Goal: Information Seeking & Learning: Learn about a topic

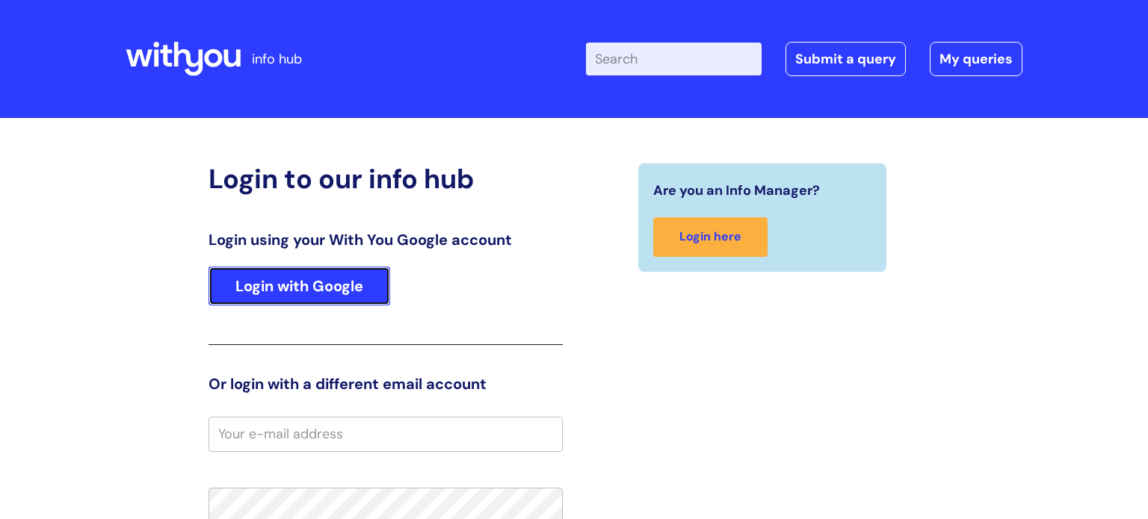
click at [333, 282] on link "Login with Google" at bounding box center [300, 286] width 182 height 39
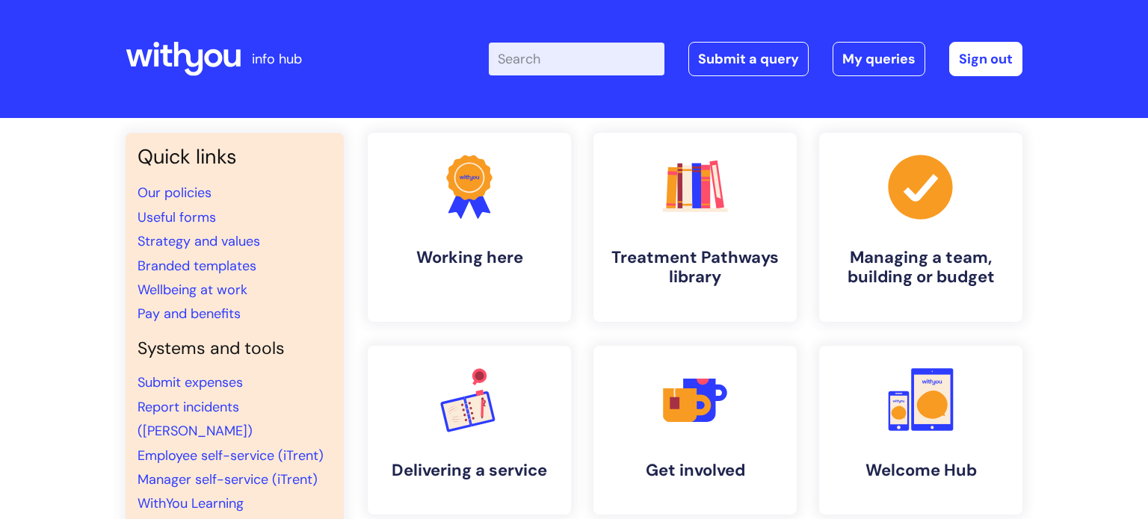
click at [555, 48] on input "Enter your search term here..." at bounding box center [577, 59] width 176 height 33
type input "eap"
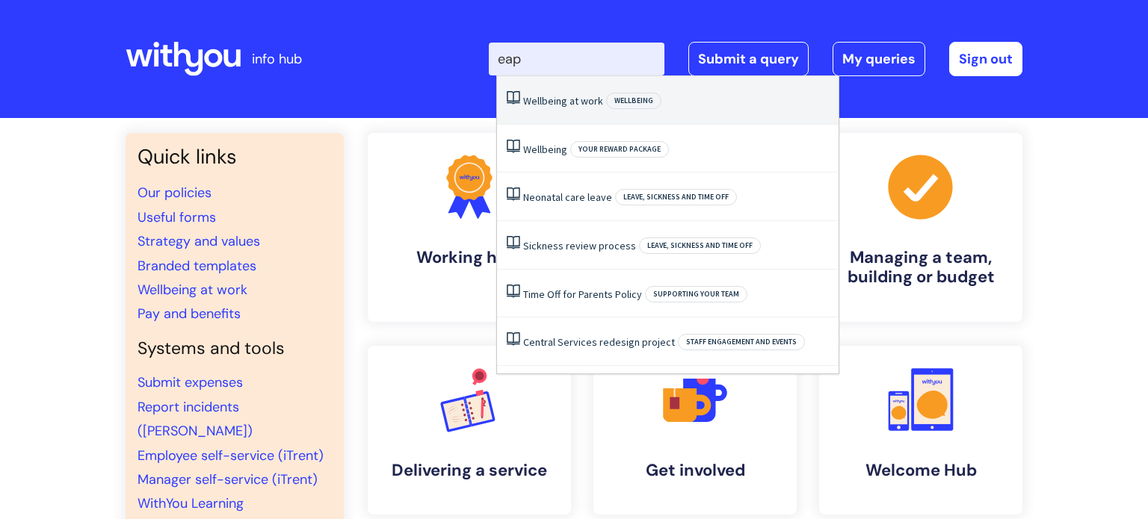
click at [579, 90] on li "Wellbeing at work Wellbeing" at bounding box center [668, 100] width 342 height 49
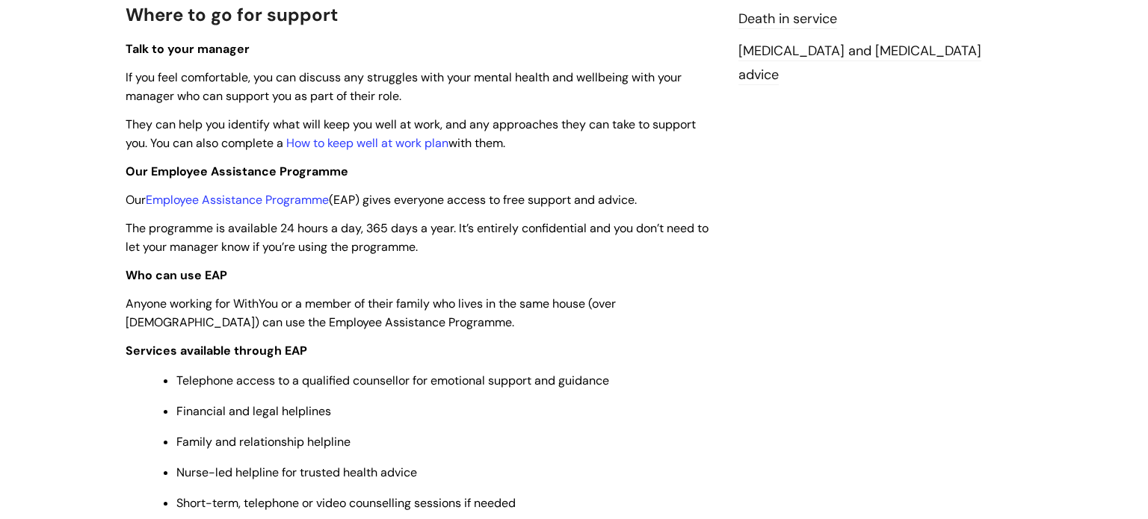
scroll to position [430, 0]
click at [288, 203] on link "Employee Assistance Programme" at bounding box center [237, 200] width 183 height 16
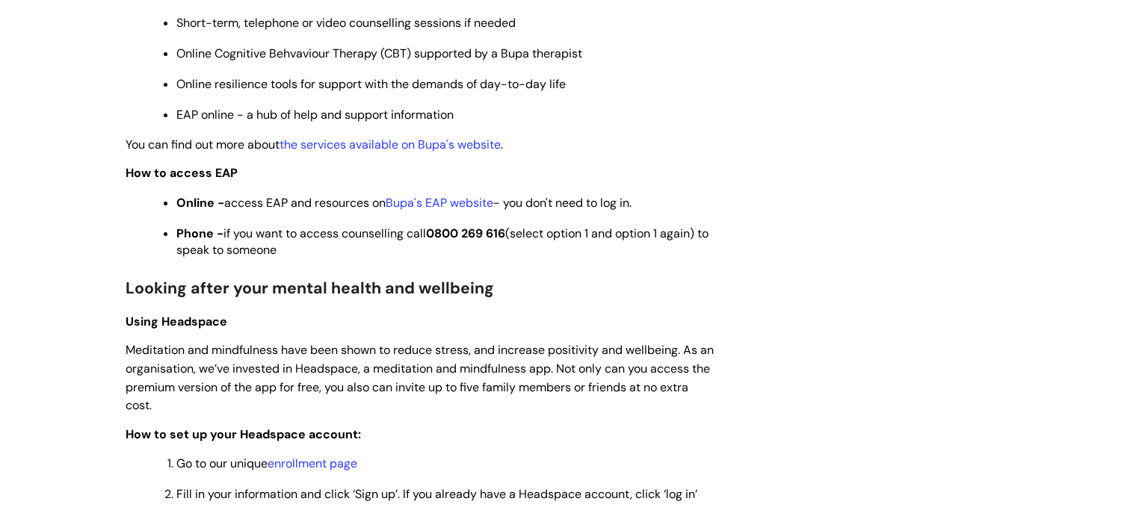
scroll to position [914, 0]
